Goal: Task Accomplishment & Management: Complete application form

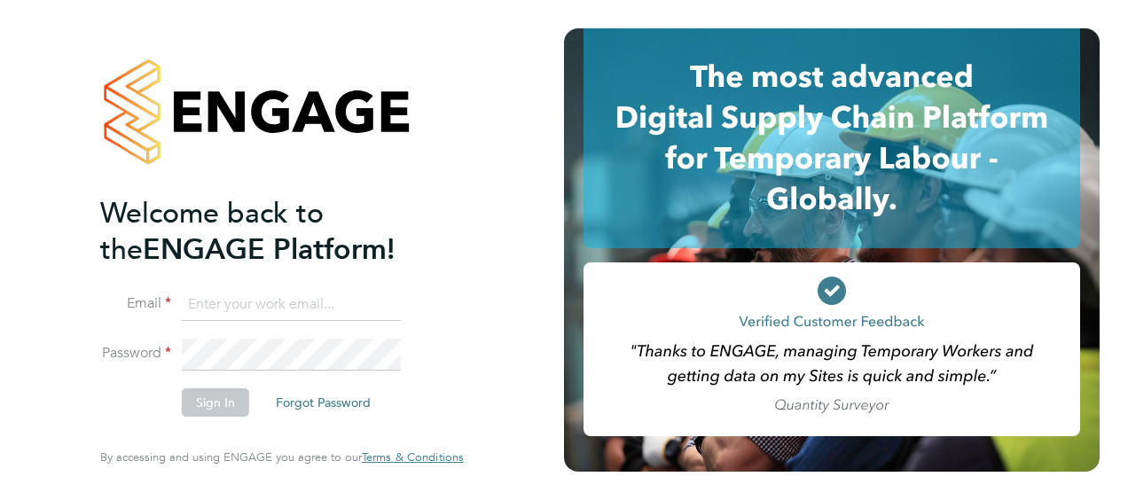
type input "paul.oshea@vistry.co.uk"
drag, startPoint x: 211, startPoint y: 399, endPoint x: 165, endPoint y: 420, distance: 50.8
click at [165, 420] on li "Sign In Forgot Password" at bounding box center [273, 411] width 346 height 46
click at [215, 403] on button "Sign In" at bounding box center [215, 402] width 67 height 28
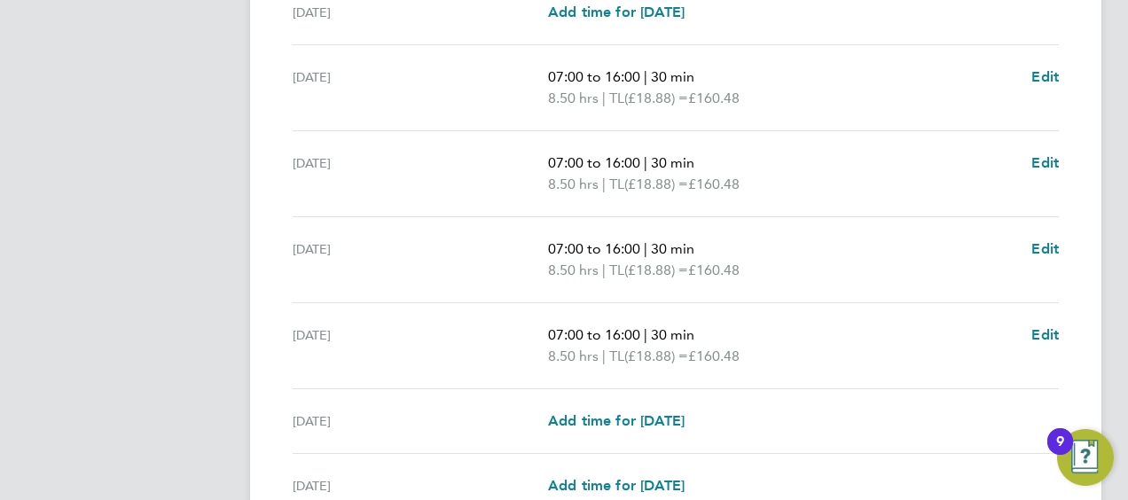
scroll to position [771, 0]
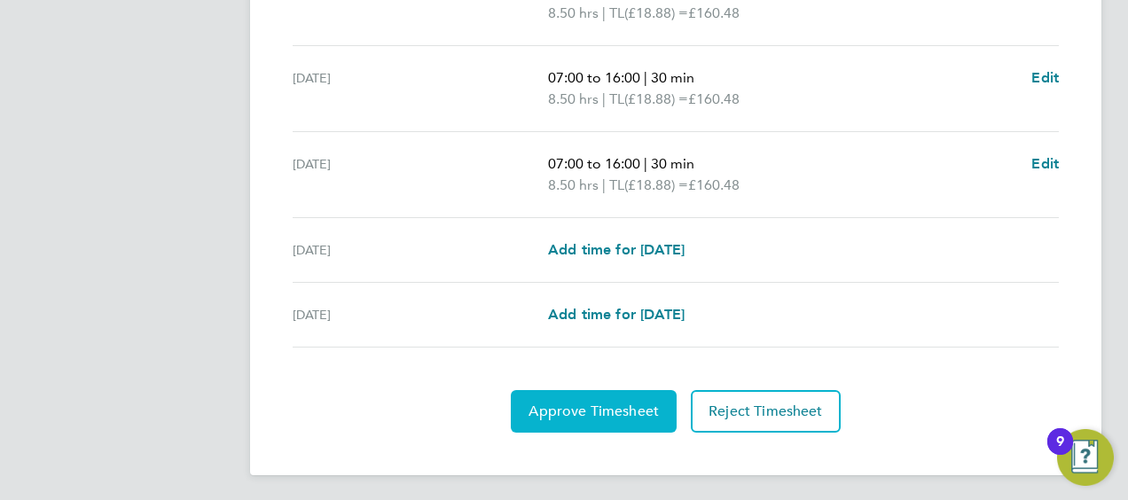
click at [600, 397] on button "Approve Timesheet" at bounding box center [594, 411] width 166 height 43
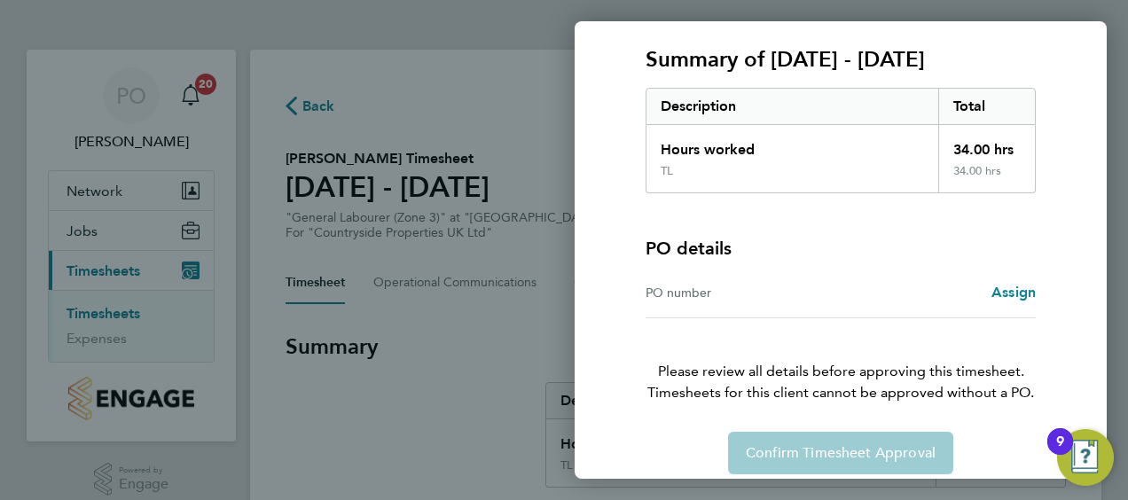
scroll to position [246, 0]
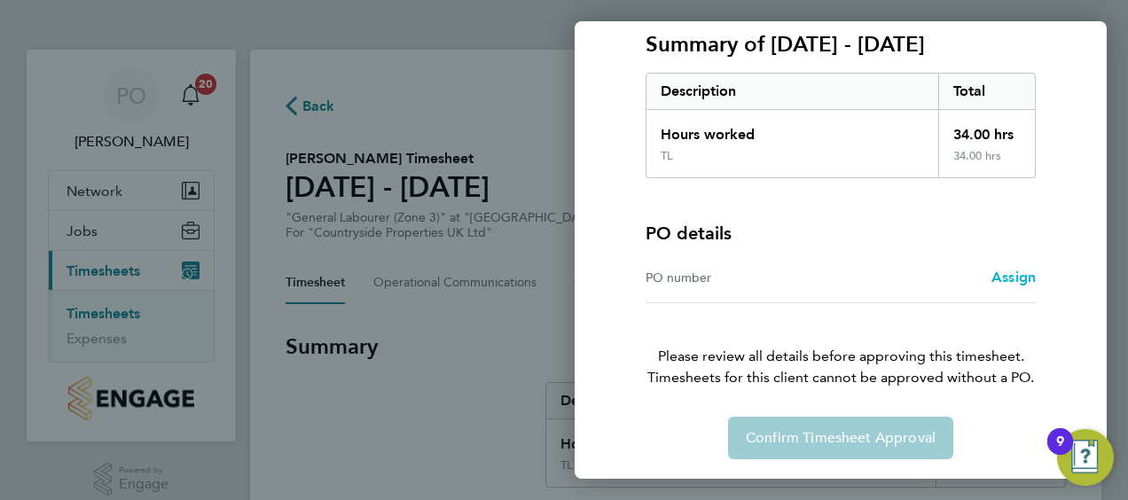
click at [1005, 282] on span "Assign" at bounding box center [1013, 277] width 44 height 17
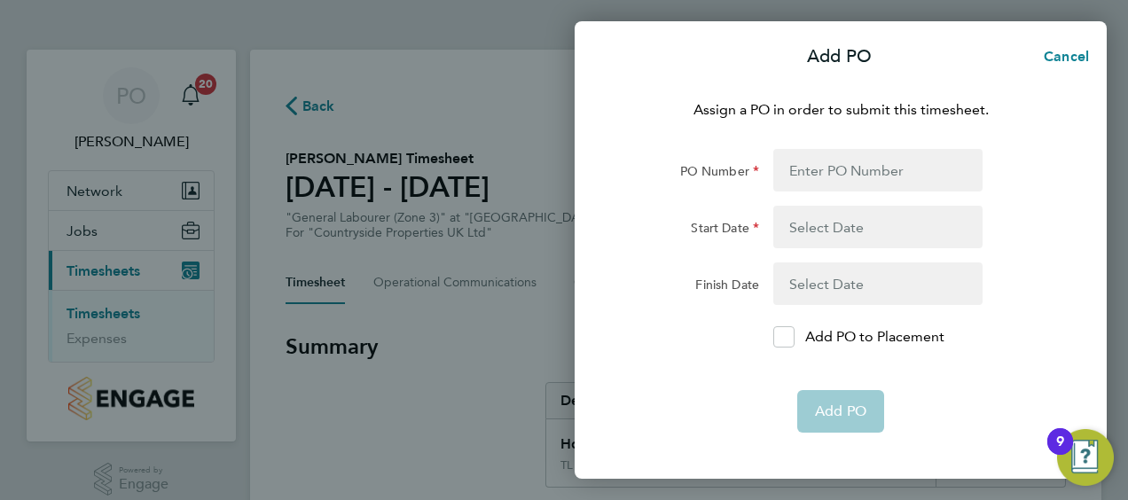
click at [810, 233] on button "button" at bounding box center [877, 227] width 209 height 43
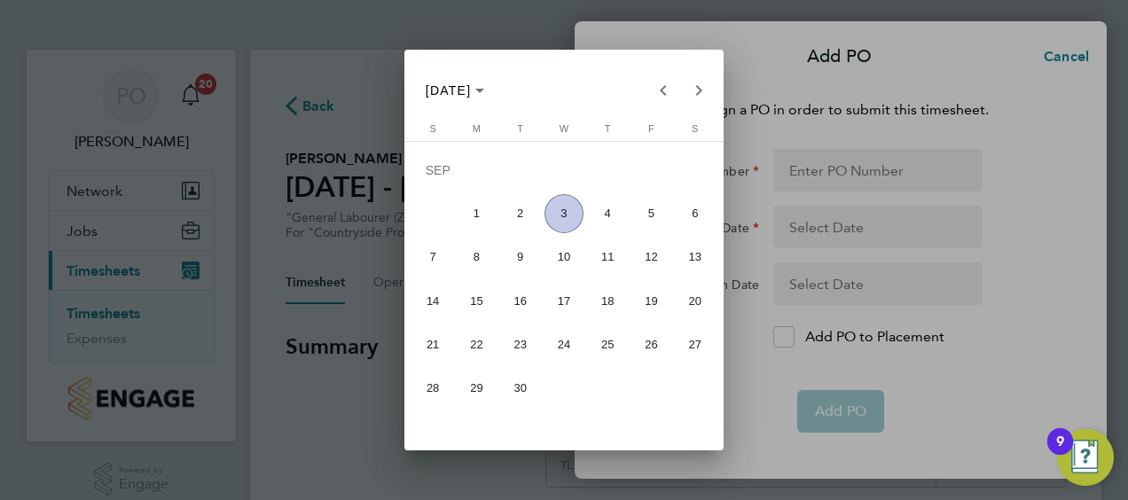
click at [763, 362] on div at bounding box center [564, 250] width 1128 height 500
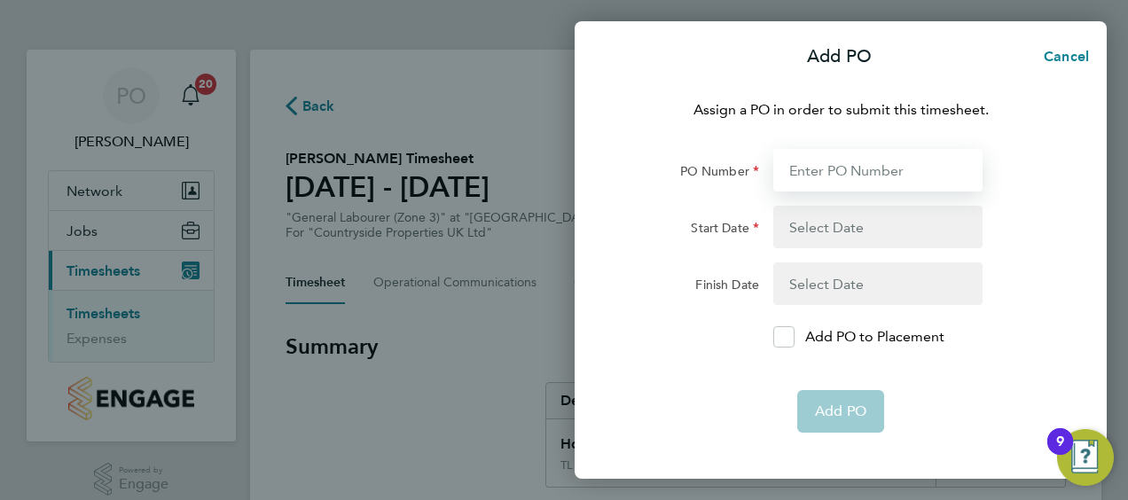
click at [805, 163] on input "PO Number" at bounding box center [877, 170] width 209 height 43
type input "M-MY00200213"
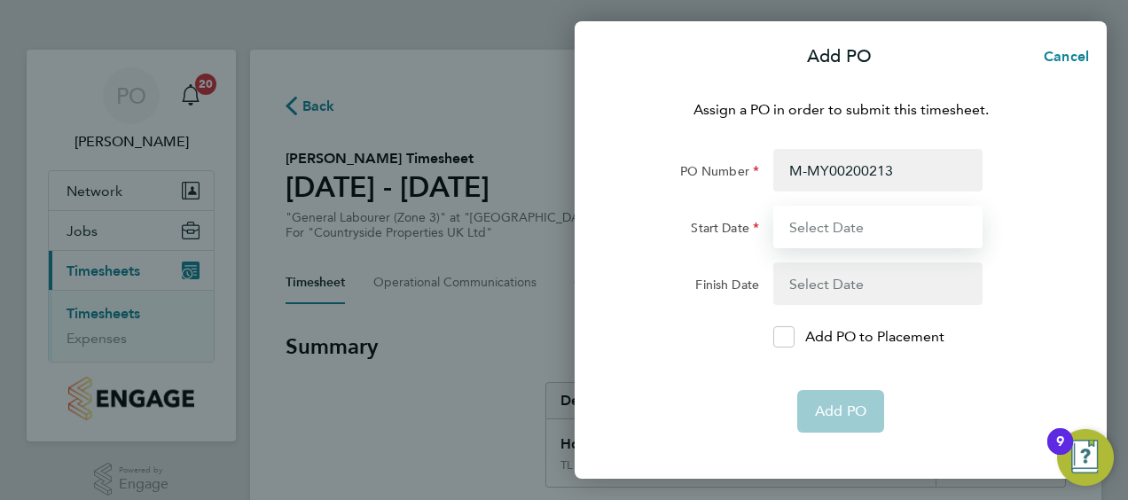
type input "11 Aug 25"
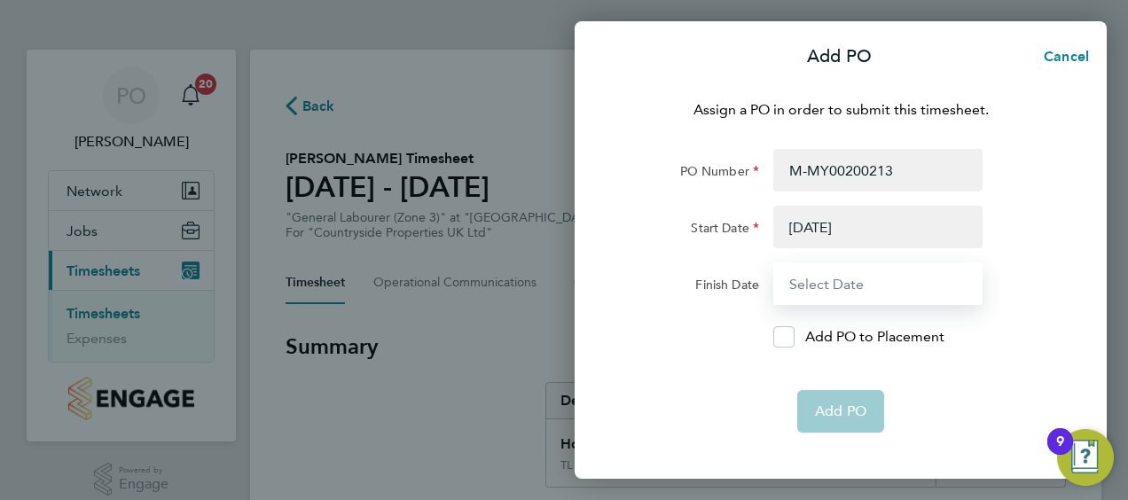
type input "17 Aug 25"
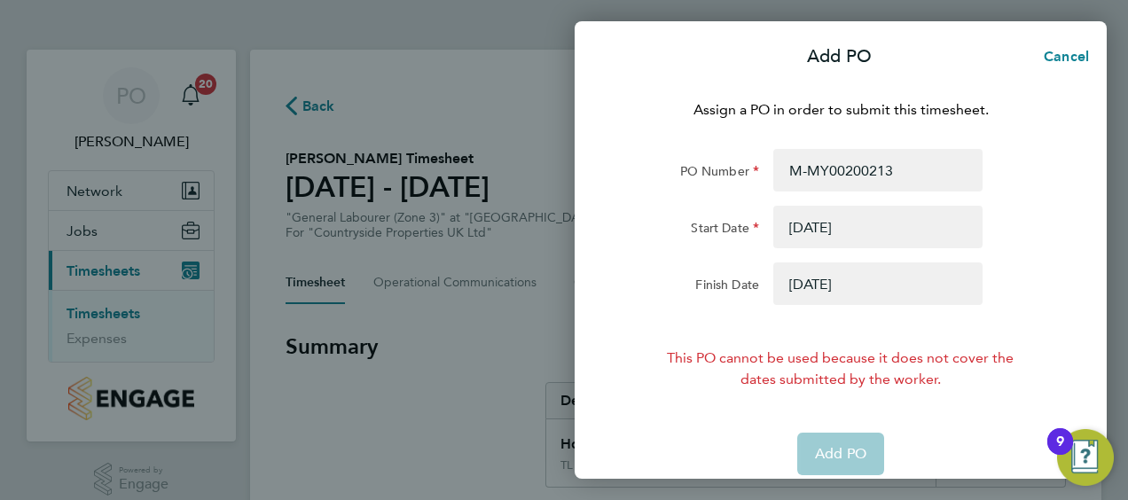
click at [807, 229] on button "button" at bounding box center [877, 227] width 209 height 43
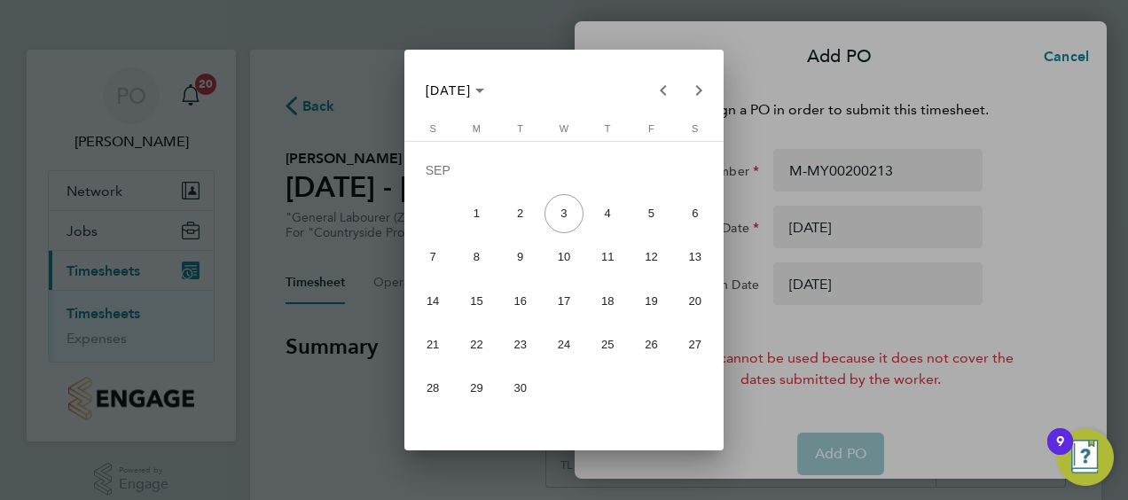
click at [606, 342] on span "25" at bounding box center [607, 344] width 39 height 39
type input "25 Sep 25"
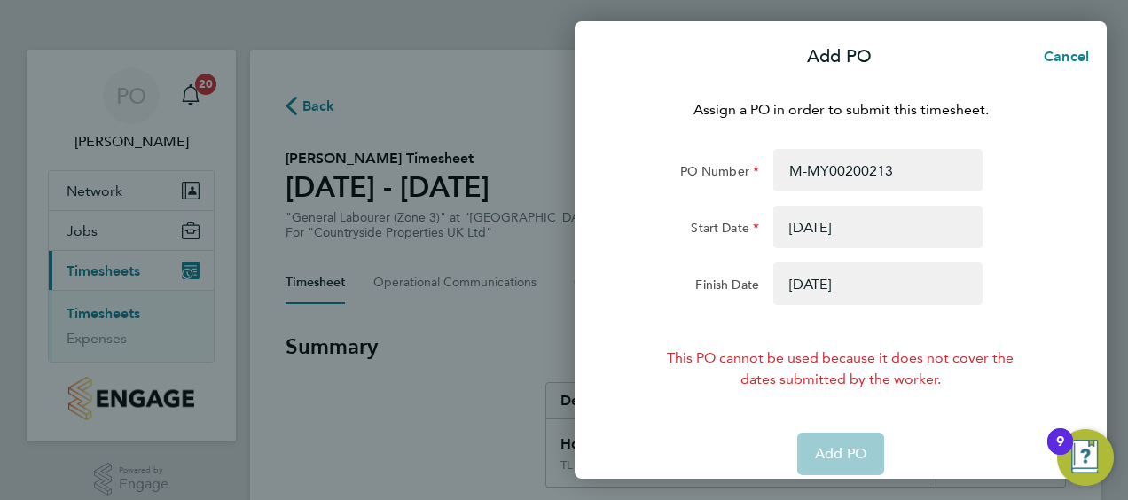
click at [809, 278] on button "button" at bounding box center [877, 283] width 209 height 43
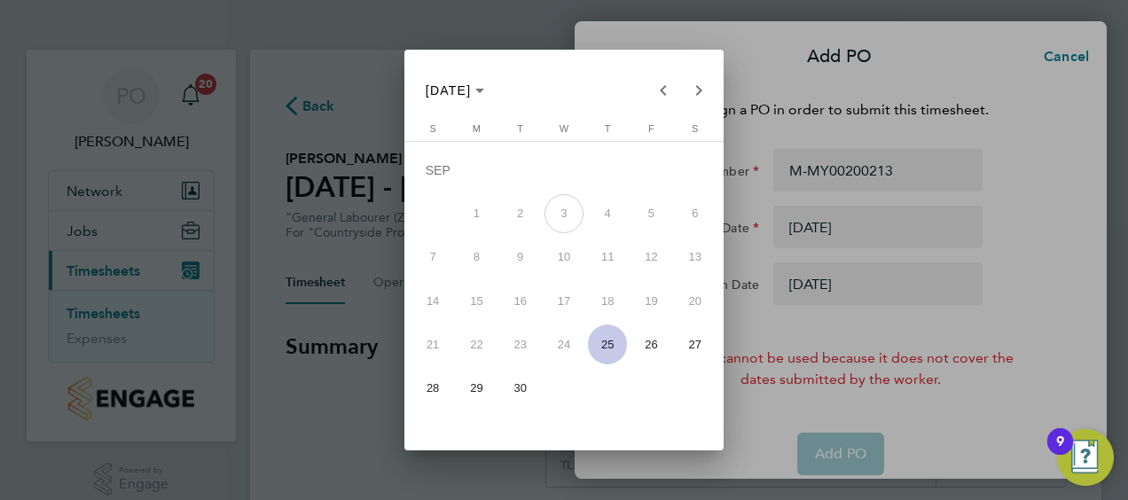
click at [513, 388] on span "30" at bounding box center [520, 388] width 39 height 39
type input "30 Sep 25"
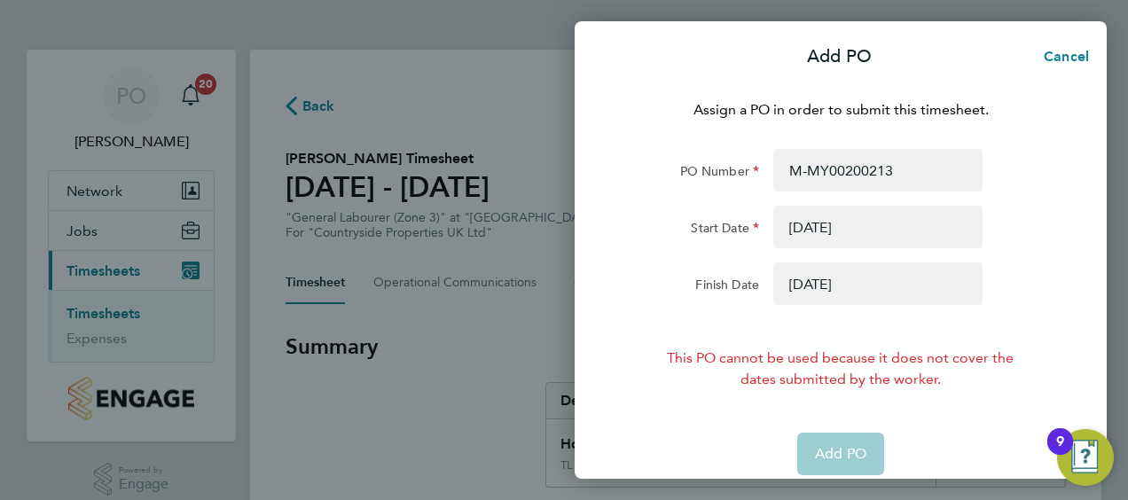
click at [817, 223] on button "button" at bounding box center [877, 227] width 209 height 43
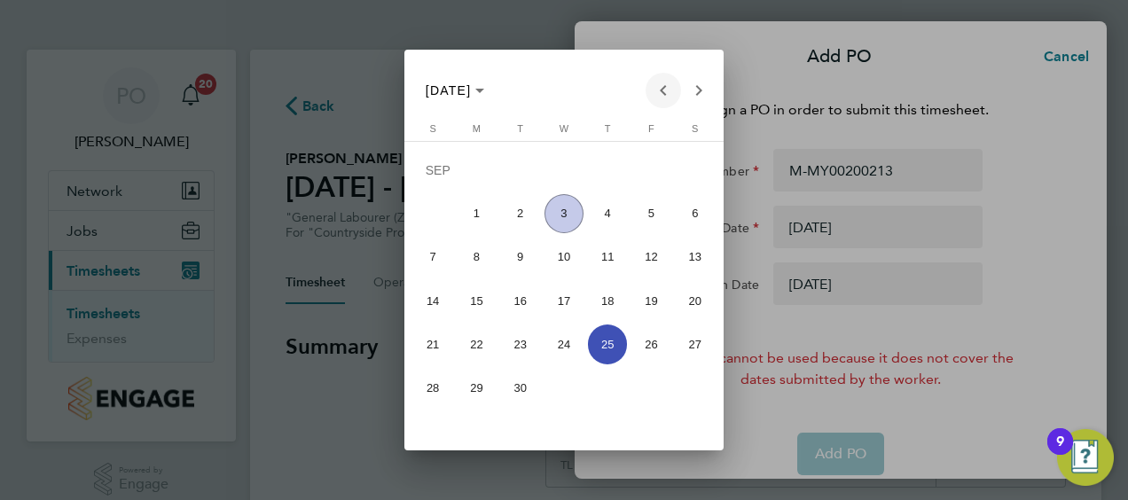
click at [659, 90] on span "Previous month" at bounding box center [662, 90] width 35 height 35
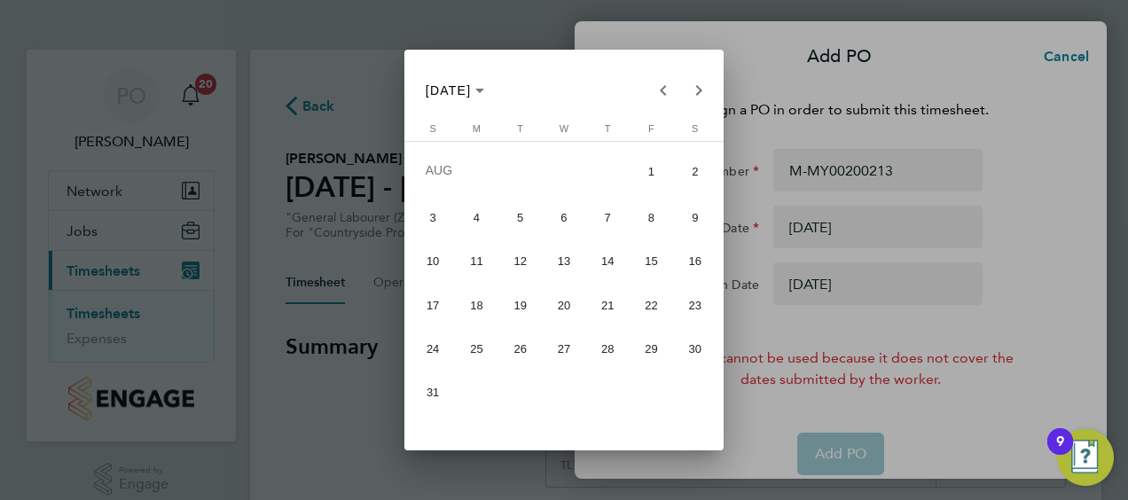
click at [465, 348] on span "25" at bounding box center [476, 348] width 39 height 39
type input "25 Aug 25"
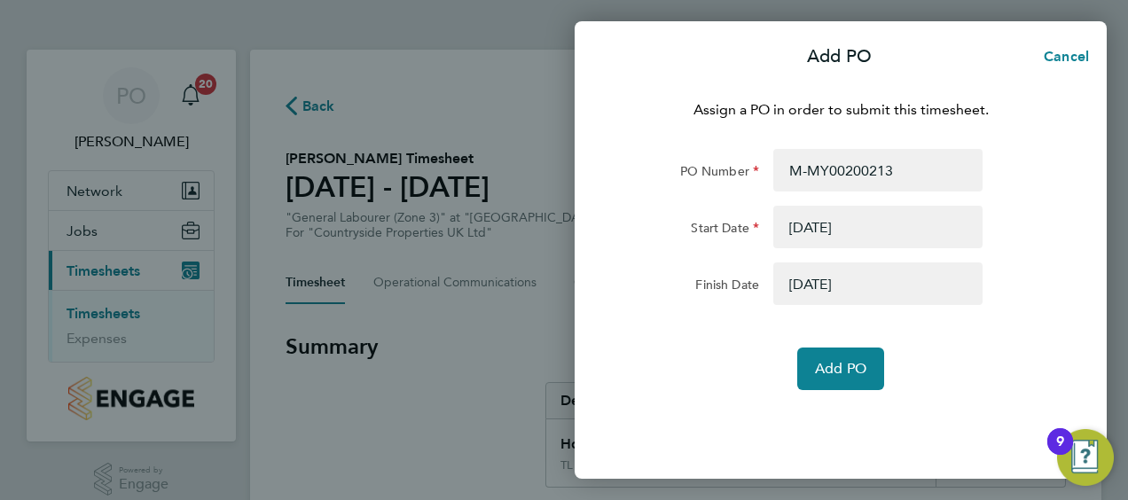
click at [823, 278] on button "button" at bounding box center [877, 283] width 209 height 43
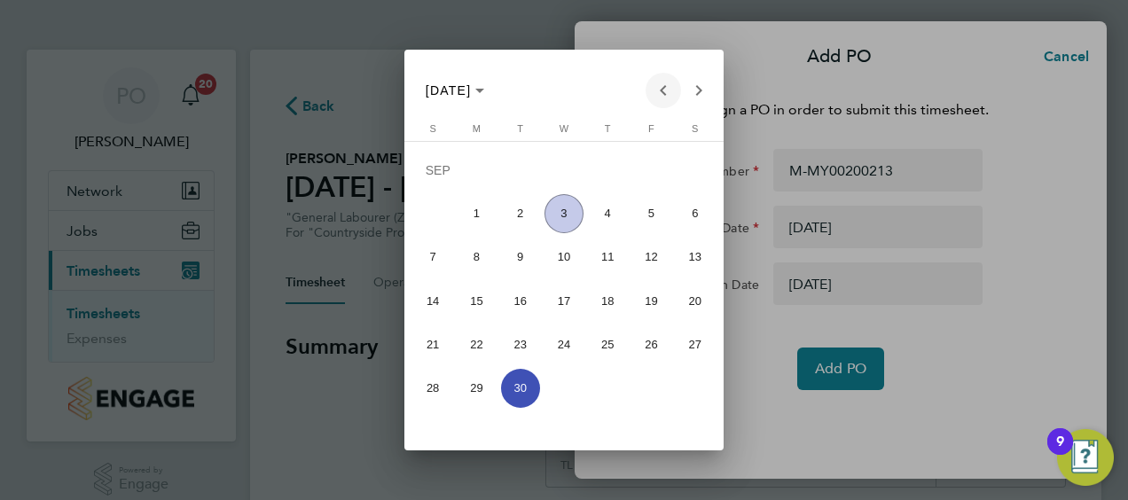
click at [666, 85] on span "Previous month" at bounding box center [662, 90] width 35 height 35
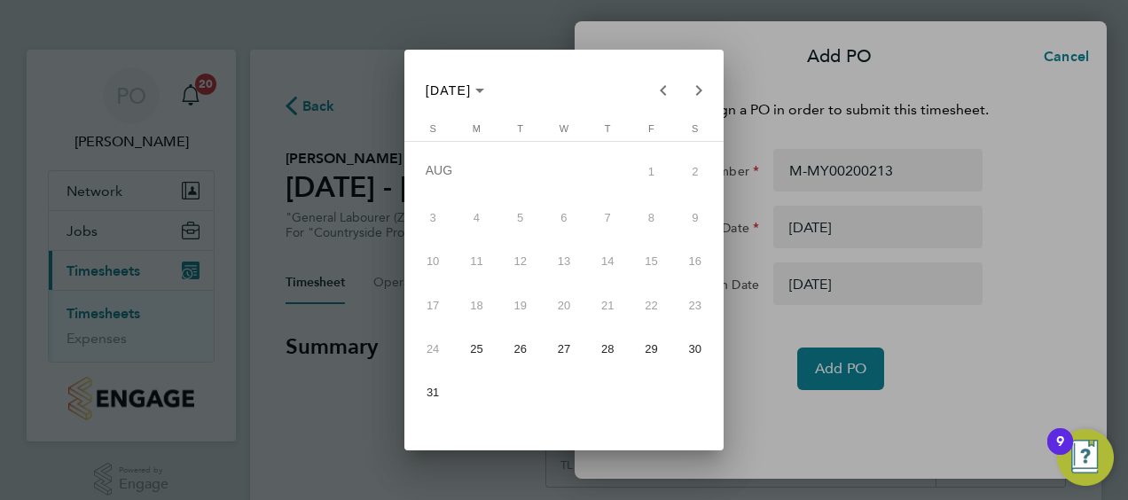
click at [429, 389] on span "31" at bounding box center [432, 392] width 39 height 39
type input "31 Aug 25"
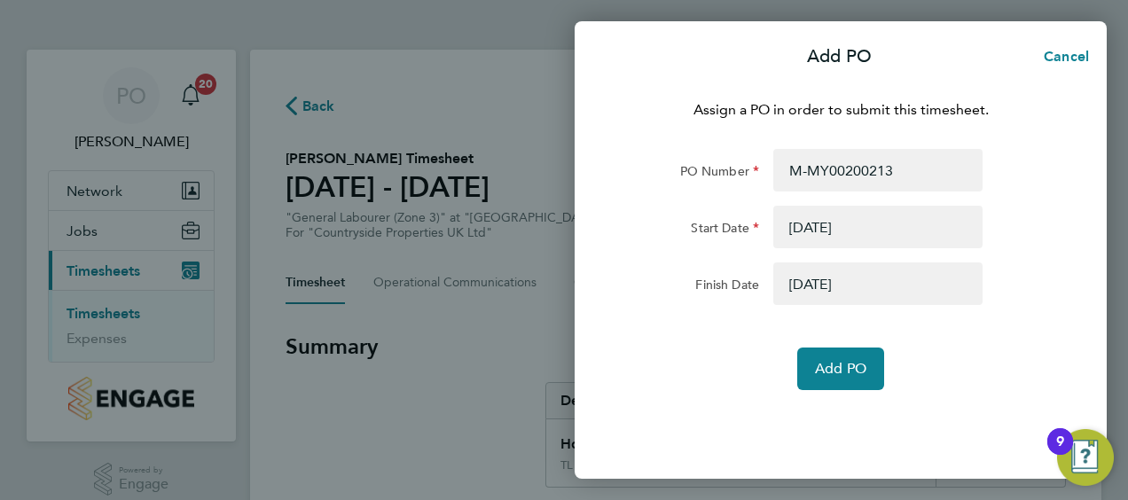
click at [838, 345] on form "PO Number M-MY00200213 Start Date 25 Aug 25 Finish Date 31 Aug 25 Add PO" at bounding box center [840, 269] width 433 height 241
click at [835, 357] on button "Add PO" at bounding box center [840, 369] width 87 height 43
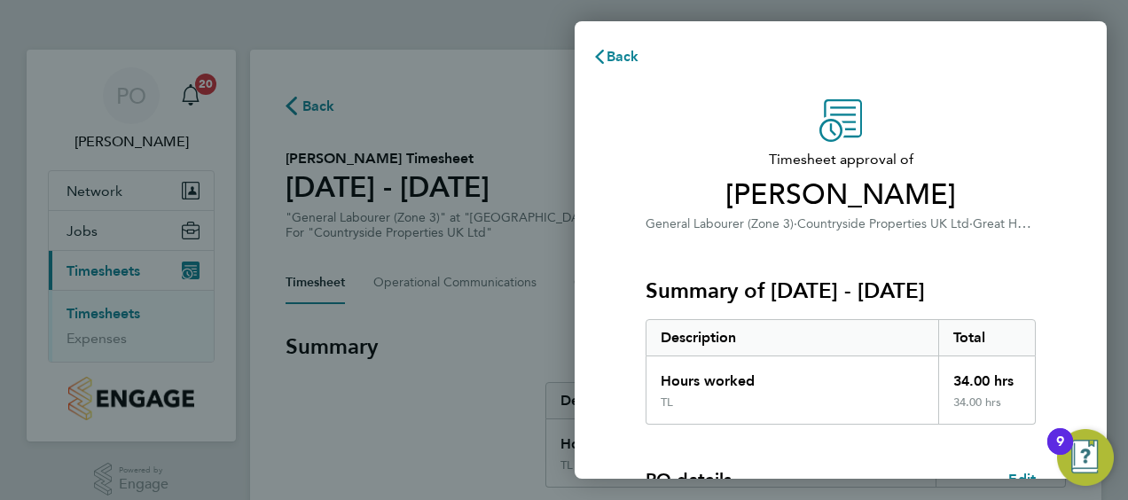
scroll to position [348, 0]
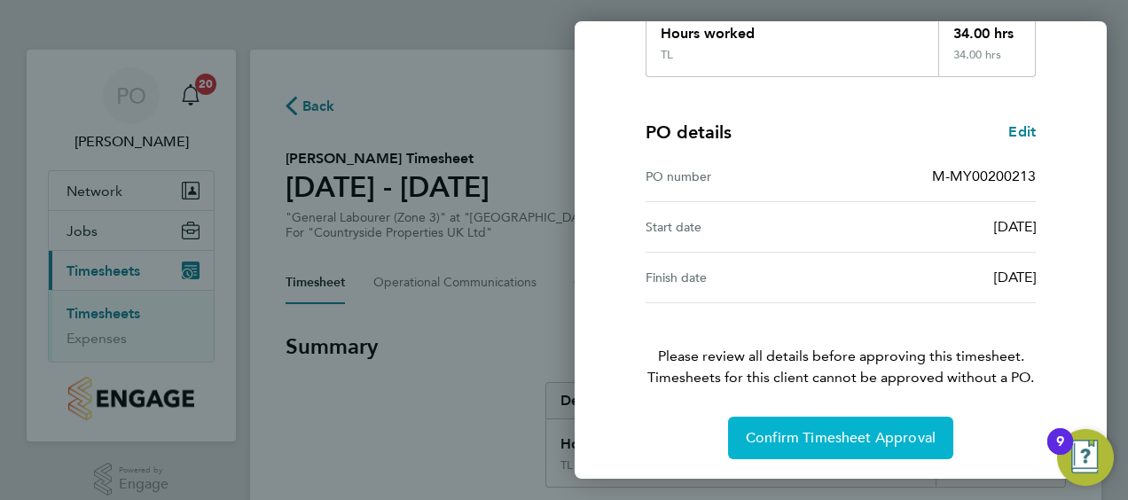
click at [793, 426] on button "Confirm Timesheet Approval" at bounding box center [840, 438] width 225 height 43
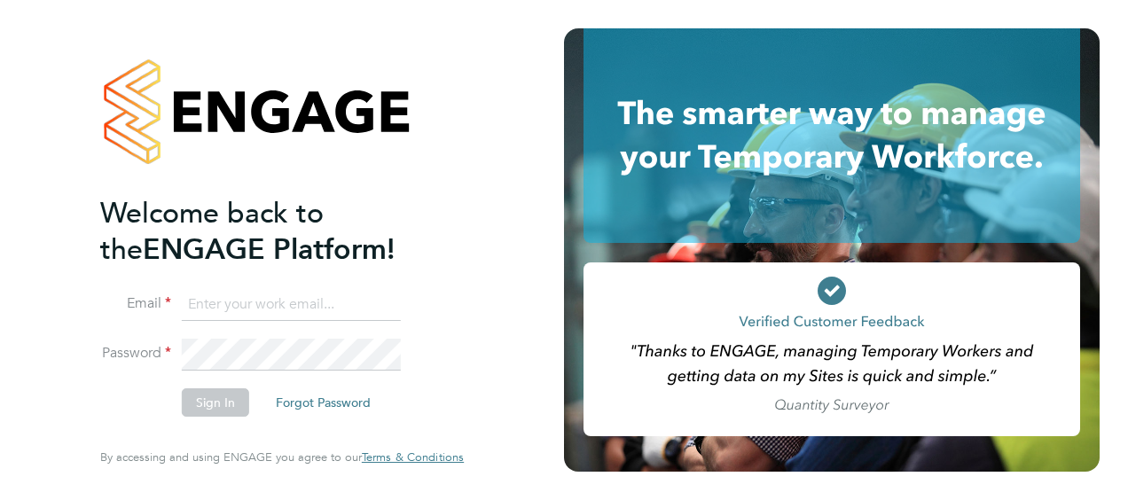
type input "paul.oshea@vistry.co.uk"
click at [220, 398] on button "Sign In" at bounding box center [215, 402] width 67 height 28
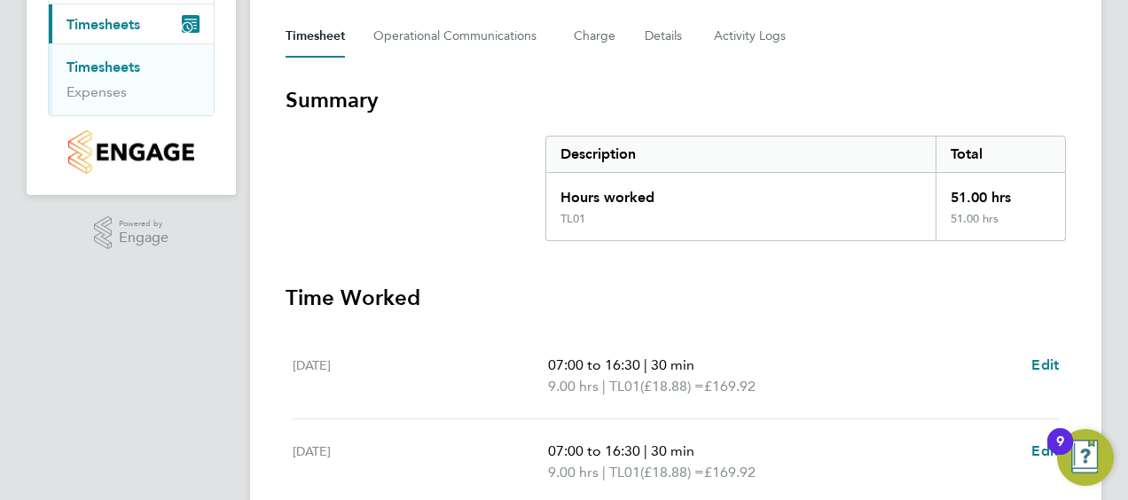
scroll to position [813, 0]
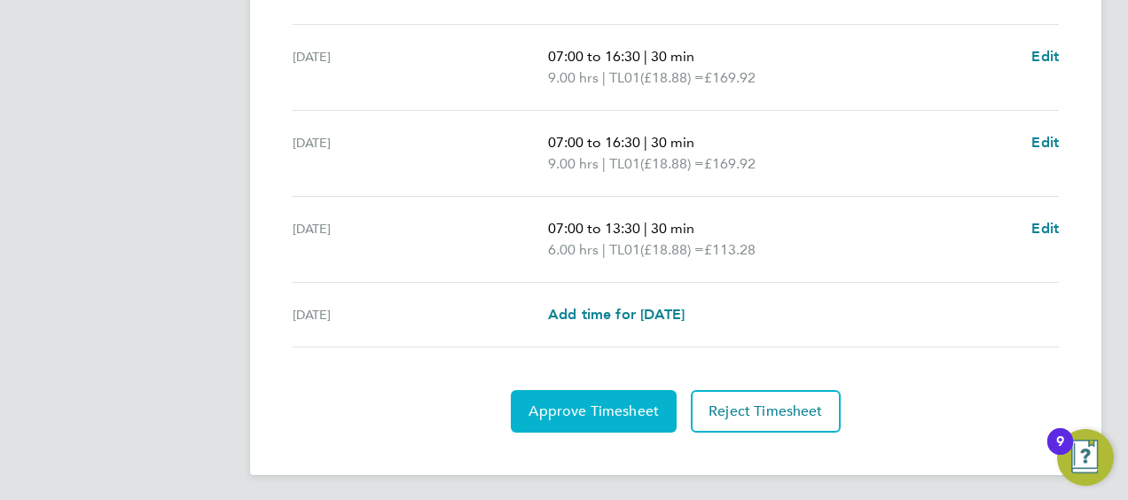
click at [598, 392] on button "Approve Timesheet" at bounding box center [594, 411] width 166 height 43
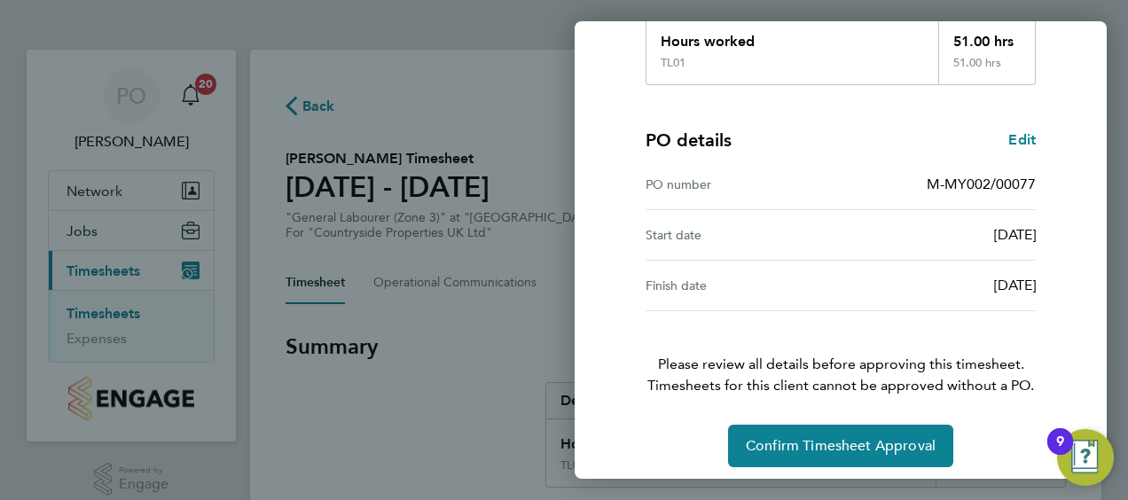
scroll to position [348, 0]
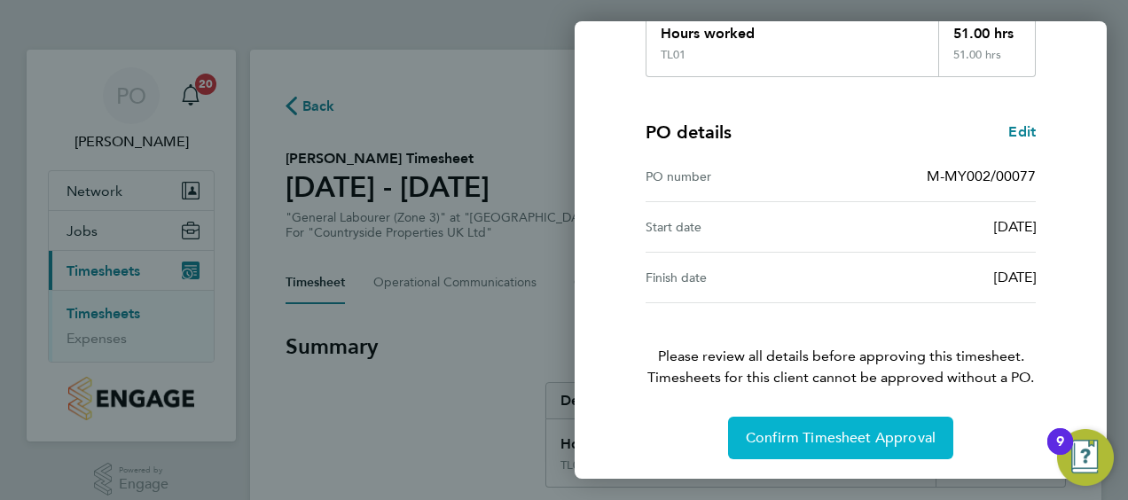
click at [796, 457] on button "Confirm Timesheet Approval" at bounding box center [840, 438] width 225 height 43
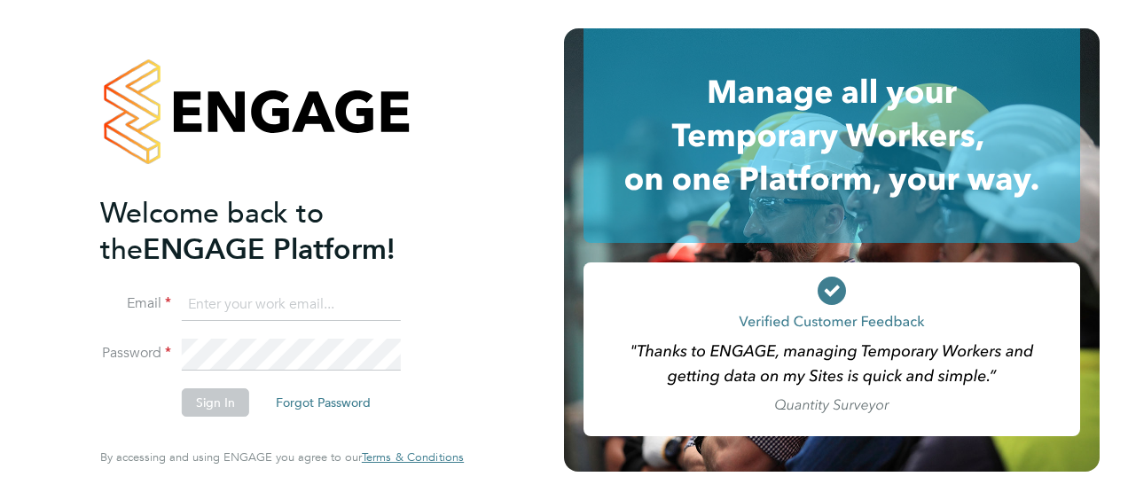
type input "[PERSON_NAME][EMAIL_ADDRESS][PERSON_NAME][DOMAIN_NAME]"
click at [209, 392] on button "Sign In" at bounding box center [215, 402] width 67 height 28
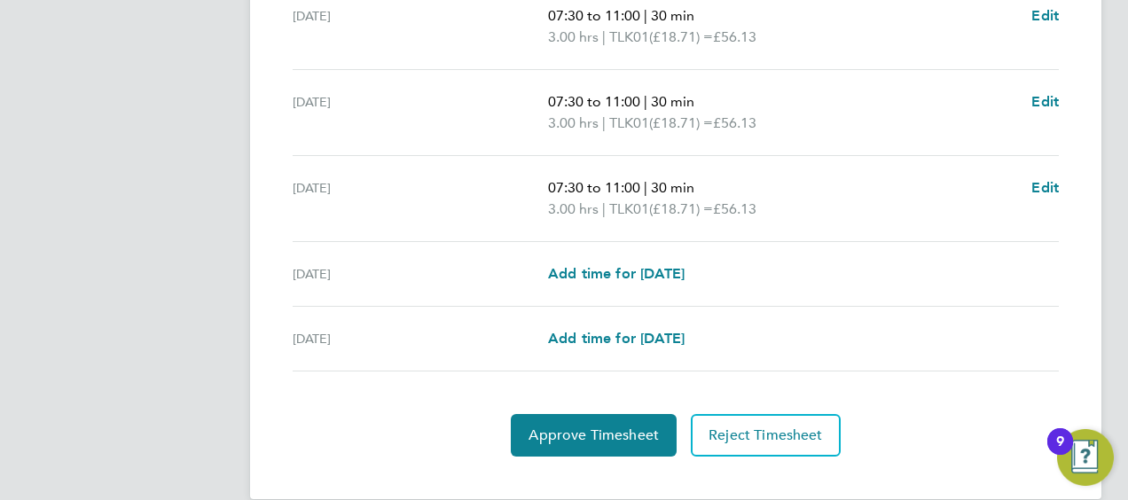
scroll to position [792, 0]
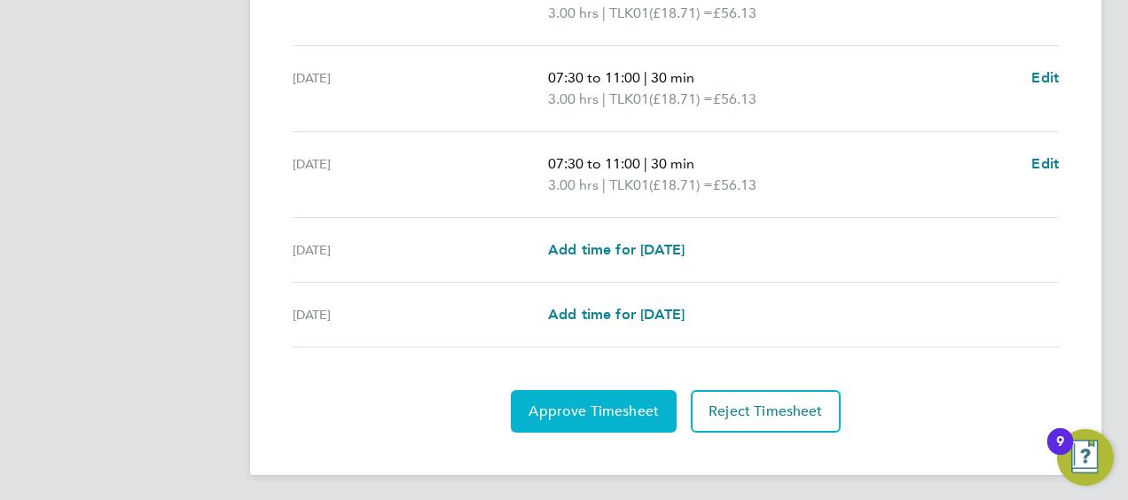
click at [580, 403] on span "Approve Timesheet" at bounding box center [593, 412] width 130 height 18
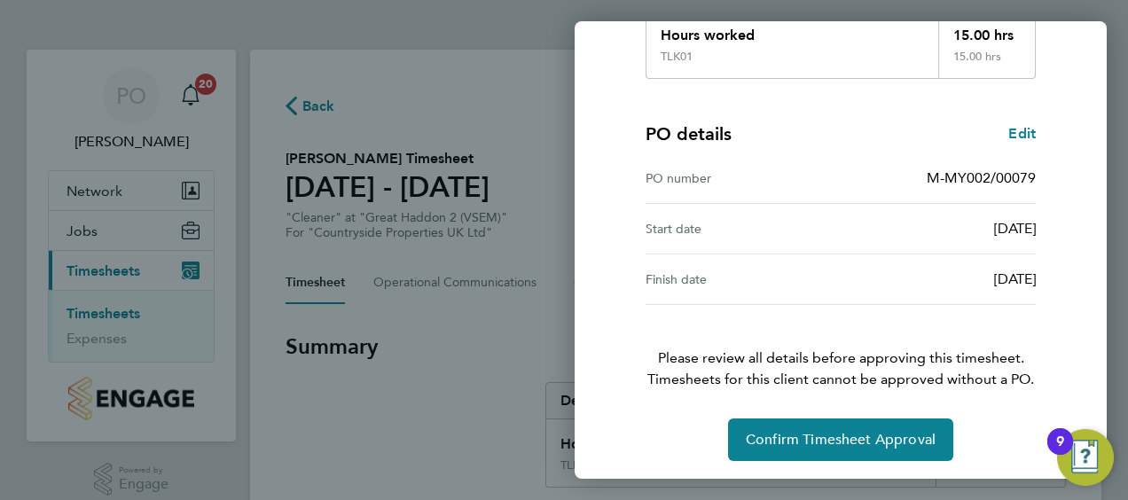
scroll to position [348, 0]
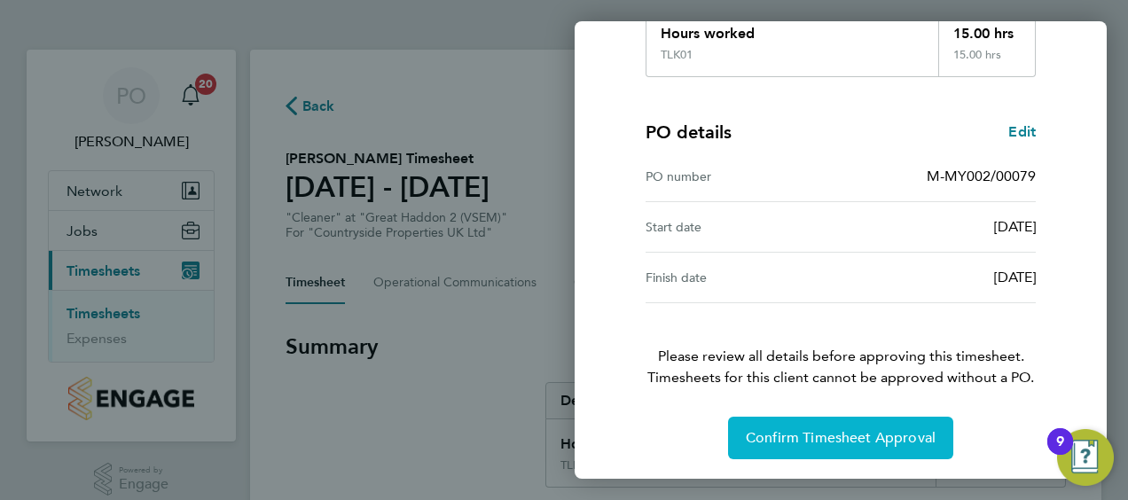
click at [814, 426] on button "Confirm Timesheet Approval" at bounding box center [840, 438] width 225 height 43
